Goal: Task Accomplishment & Management: Manage account settings

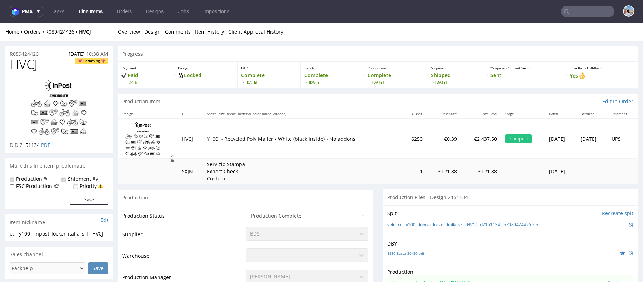
scroll to position [269, 0]
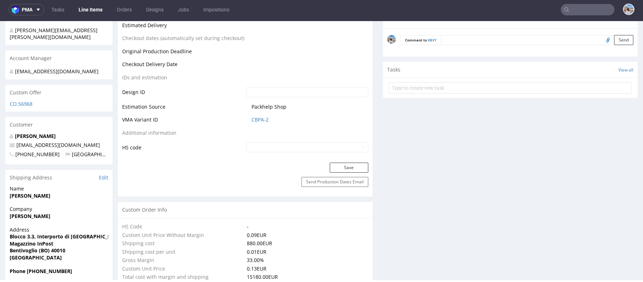
scroll to position [182, 0]
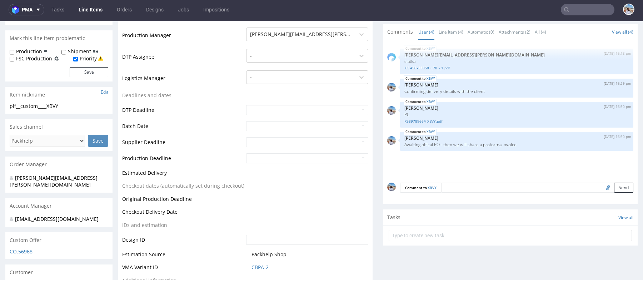
click at [451, 185] on form "Comment to XBVY Send" at bounding box center [516, 188] width 233 height 10
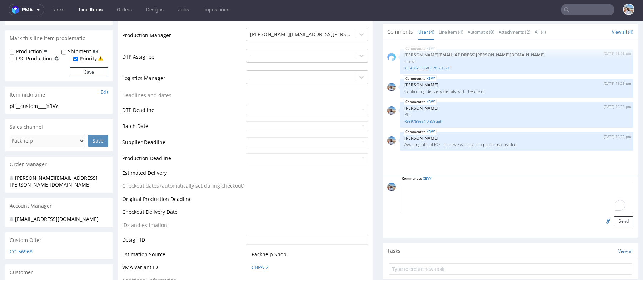
click at [69, 53] on label "Shipment" at bounding box center [79, 51] width 23 height 7
click at [66, 53] on input "Shipment" at bounding box center [63, 52] width 5 height 6
checkbox input "true"
click at [81, 68] on button "Save" at bounding box center [89, 72] width 39 height 10
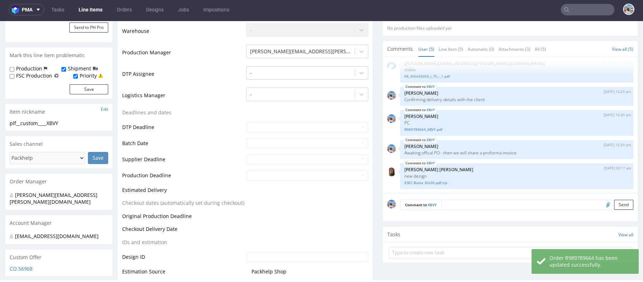
scroll to position [261, 0]
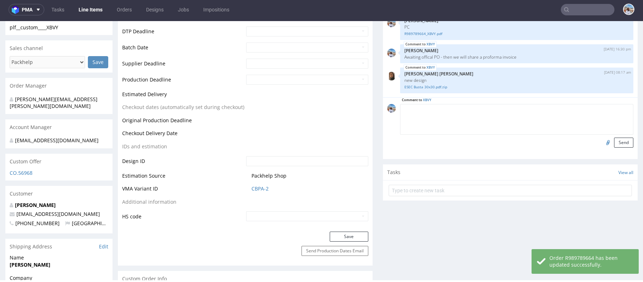
click at [451, 110] on textarea at bounding box center [516, 119] width 233 height 31
paste textarea "For: Pavel Cebotari, 3203707663 Blocco 3.3, Interporto di Bologna ,40010, 40010…"
click at [415, 112] on textarea "For: Pavel Cebotari, 3203707663 Blocco 3.3, Interporto di Bologna ,40010, 40010…" at bounding box center [516, 119] width 233 height 31
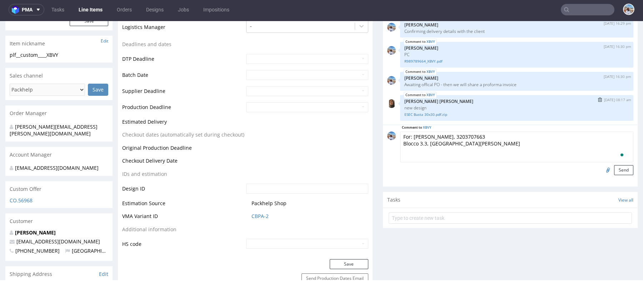
scroll to position [220, 0]
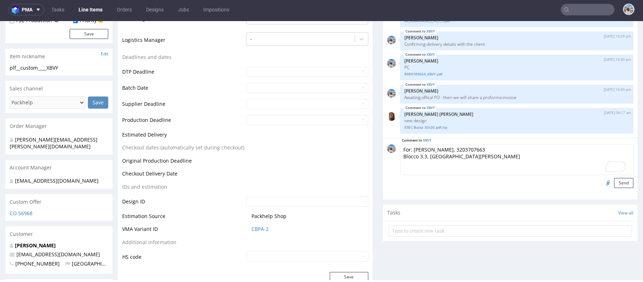
click at [400, 149] on textarea "For: Pavel Cebotari, 3203707663 Blocco 3.3, Interporto di Bologna ,40010, 40010…" at bounding box center [516, 159] width 233 height 31
type textarea "Address: For: Pavel Cebotari, 3203707663 Blocco 3.3, Interporto di Bologna ,400…"
click at [618, 179] on button "Send" at bounding box center [623, 183] width 19 height 10
